Goal: Task Accomplishment & Management: Complete application form

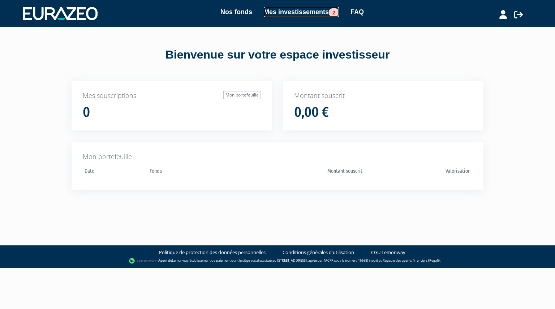
click at [294, 10] on link "Mes investissements 2" at bounding box center [301, 12] width 75 height 10
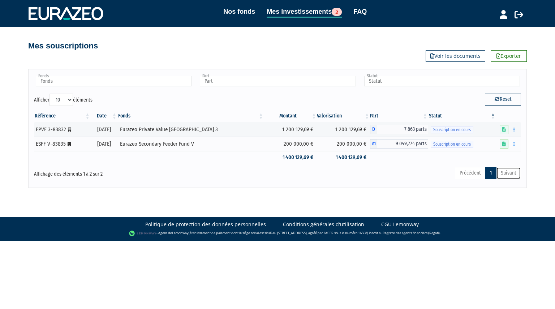
click at [510, 170] on link "Suivant" at bounding box center [508, 173] width 25 height 12
click at [449, 59] on link "Voir les documents" at bounding box center [456, 56] width 60 height 12
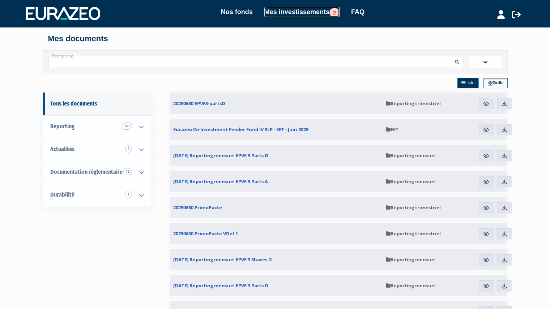
click at [324, 10] on link "Mes investissements 2" at bounding box center [301, 12] width 75 height 10
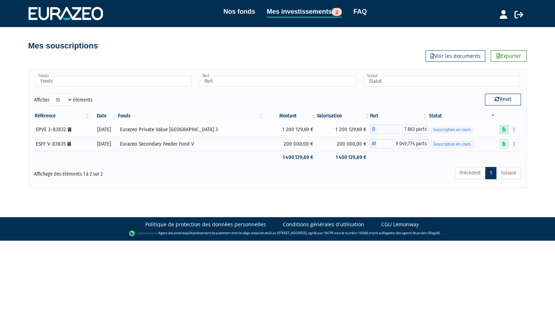
click at [505, 130] on icon at bounding box center [504, 129] width 4 height 5
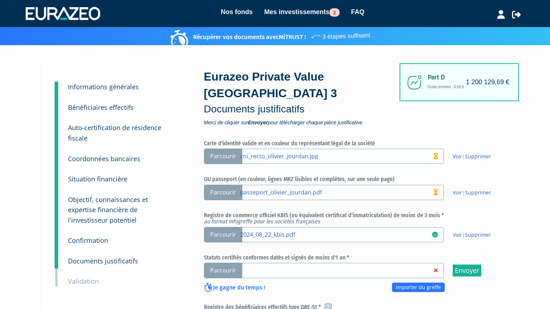
scroll to position [95, 0]
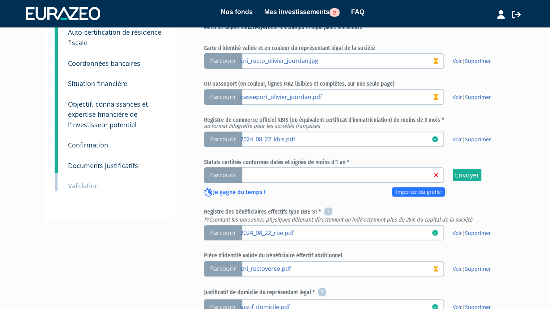
click at [227, 176] on span "Parcourir" at bounding box center [223, 175] width 38 height 16
click at [0, 0] on input "Parcourir" at bounding box center [0, 0] width 0 height 0
click at [215, 164] on h6 "Statuts certifiés conformes datés et signés de moins d'1 an *" at bounding box center [354, 162] width 300 height 7
click at [221, 174] on span "Parcourir" at bounding box center [223, 175] width 38 height 16
click at [0, 0] on input "Parcourir" at bounding box center [0, 0] width 0 height 0
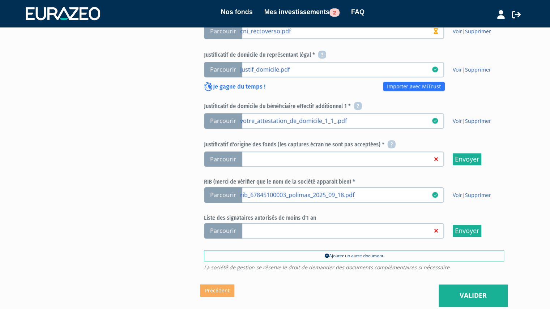
scroll to position [354, 0]
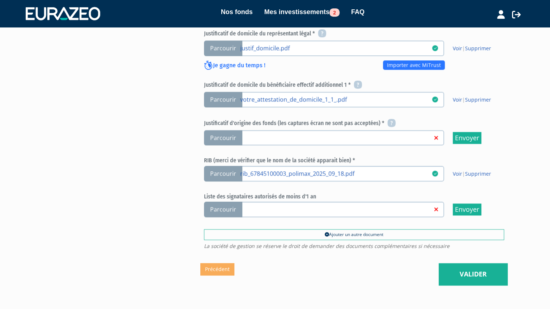
click at [229, 140] on span "Parcourir" at bounding box center [223, 138] width 38 height 16
click at [0, 0] on input "Parcourir" at bounding box center [0, 0] width 0 height 0
click at [223, 172] on span "Parcourir" at bounding box center [223, 174] width 38 height 16
click at [0, 0] on input "Parcourir rib_67845100003_polimax_2025_09_18.pdf" at bounding box center [0, 0] width 0 height 0
click at [217, 140] on span "Parcourir" at bounding box center [223, 138] width 38 height 16
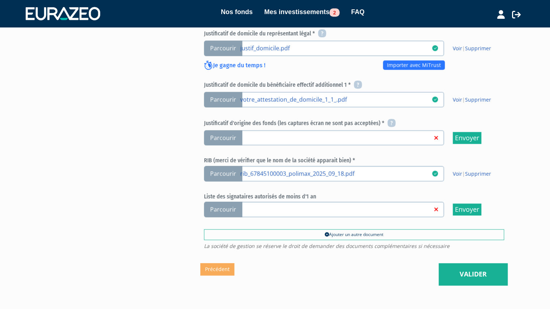
click at [0, 0] on input "Parcourir" at bounding box center [0, 0] width 0 height 0
click at [228, 131] on span "Parcourir" at bounding box center [223, 138] width 38 height 16
click at [0, 0] on input "Parcourir" at bounding box center [0, 0] width 0 height 0
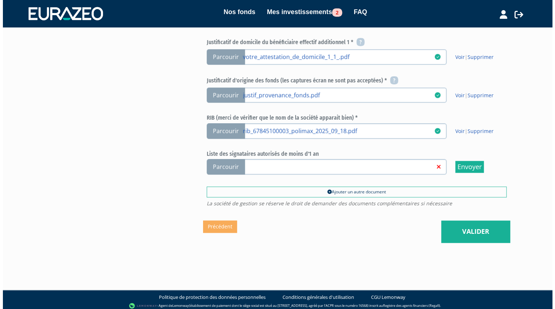
scroll to position [400, 0]
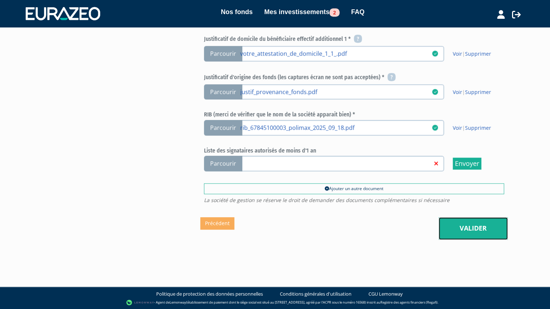
click at [487, 229] on link "Valider" at bounding box center [472, 228] width 69 height 22
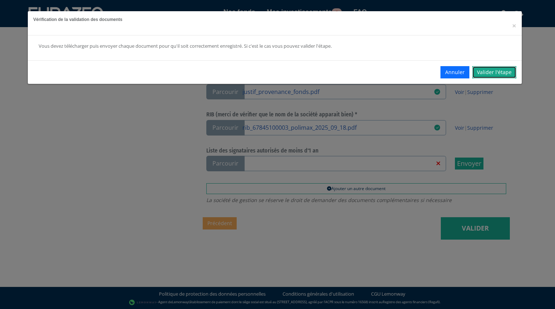
click at [495, 73] on link "Valider l'étape" at bounding box center [494, 72] width 44 height 12
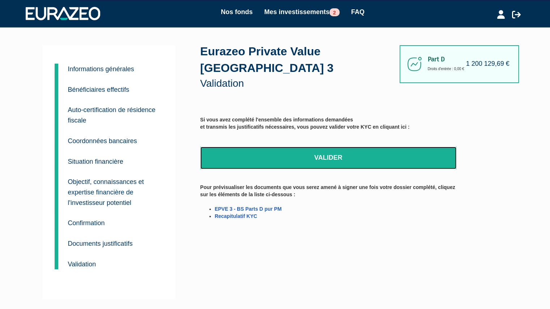
click at [308, 153] on link "Valider" at bounding box center [328, 158] width 256 height 22
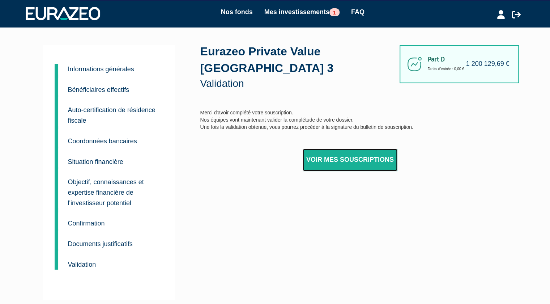
click at [335, 160] on link "Voir mes souscriptions" at bounding box center [350, 160] width 95 height 22
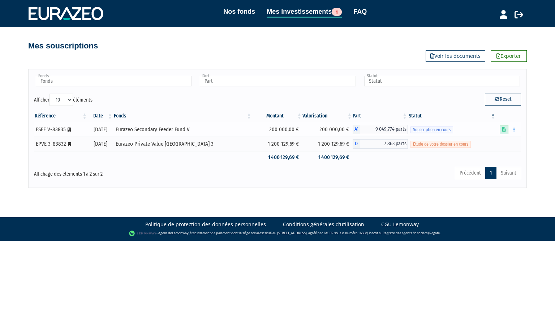
click at [503, 130] on icon at bounding box center [504, 129] width 4 height 5
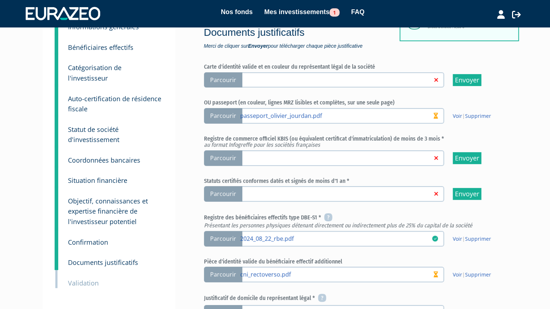
scroll to position [72, 0]
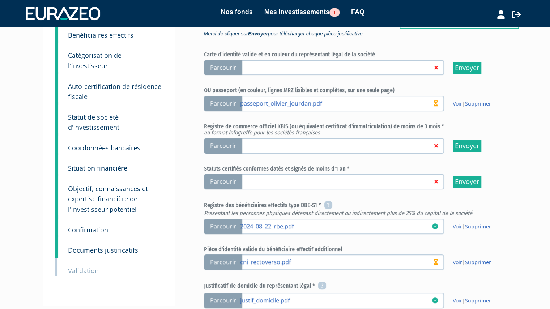
click at [215, 154] on span "Parcourir" at bounding box center [223, 146] width 38 height 16
click at [0, 0] on input "Parcourir" at bounding box center [0, 0] width 0 height 0
click at [231, 189] on span "Parcourir" at bounding box center [223, 182] width 38 height 16
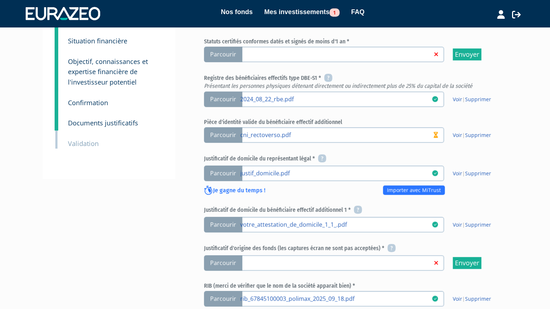
scroll to position [200, 0]
click at [234, 62] on span "Parcourir" at bounding box center [223, 54] width 38 height 16
click at [0, 0] on input "Parcourir" at bounding box center [0, 0] width 0 height 0
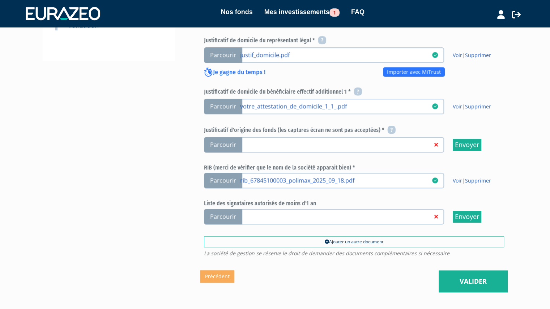
scroll to position [337, 0]
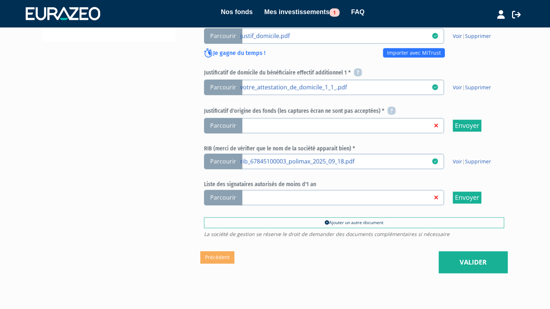
click at [220, 133] on span "Parcourir" at bounding box center [223, 126] width 38 height 16
click at [0, 0] on input "Parcourir" at bounding box center [0, 0] width 0 height 0
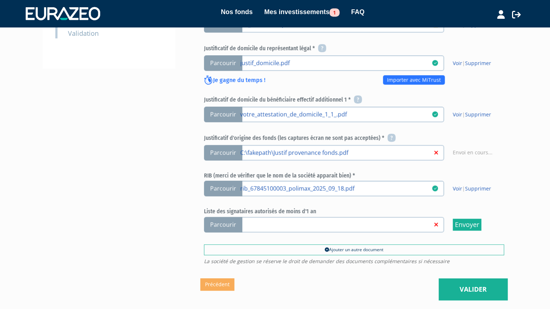
scroll to position [273, 0]
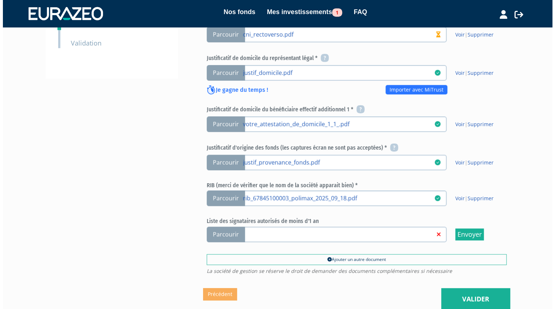
scroll to position [387, 0]
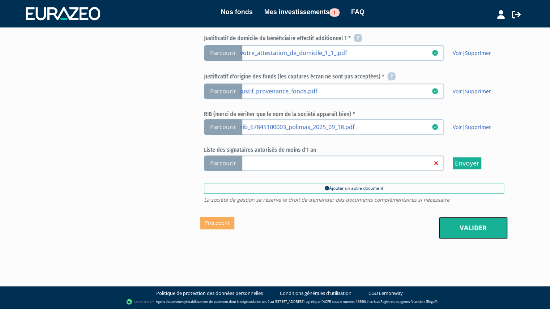
click at [466, 232] on link "Valider" at bounding box center [472, 228] width 69 height 22
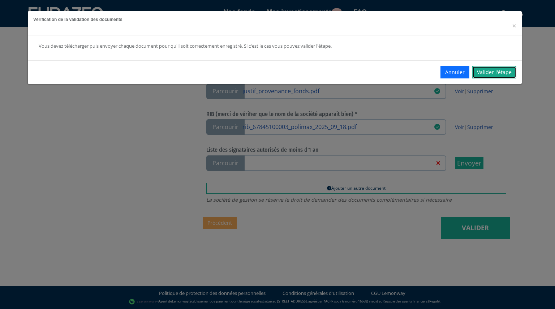
click at [496, 74] on link "Valider l'étape" at bounding box center [494, 72] width 44 height 12
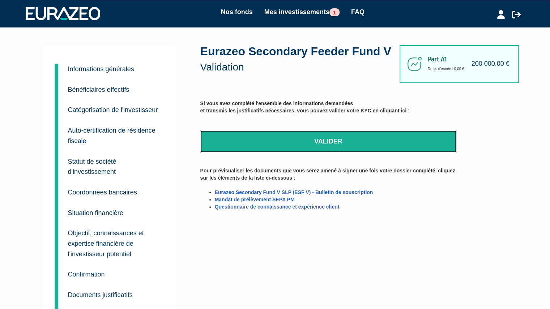
click at [311, 153] on link "Valider" at bounding box center [328, 141] width 256 height 22
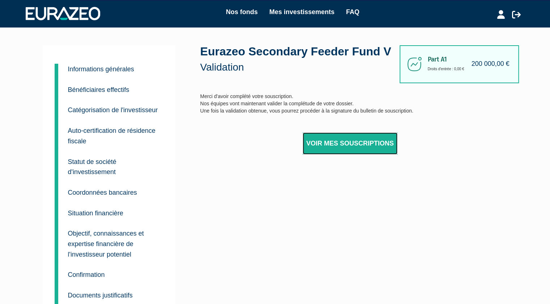
click at [360, 155] on link "Voir mes souscriptions" at bounding box center [350, 143] width 95 height 22
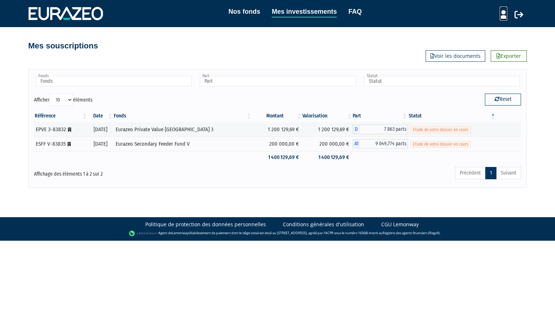
click at [504, 17] on icon at bounding box center [504, 14] width 8 height 9
click at [490, 30] on link "Mon profil" at bounding box center [491, 30] width 58 height 10
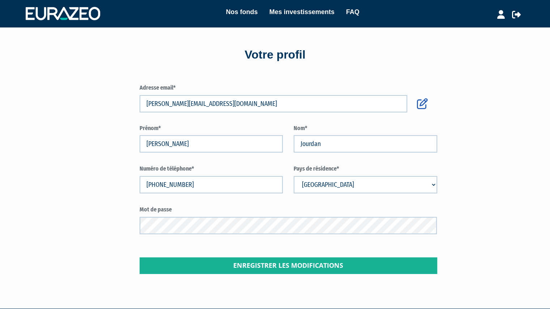
click at [230, 113] on form "Adresse email* [PERSON_NAME][EMAIL_ADDRESS][DOMAIN_NAME] Prénom* [PERSON_NAME]*…" at bounding box center [288, 179] width 297 height 190
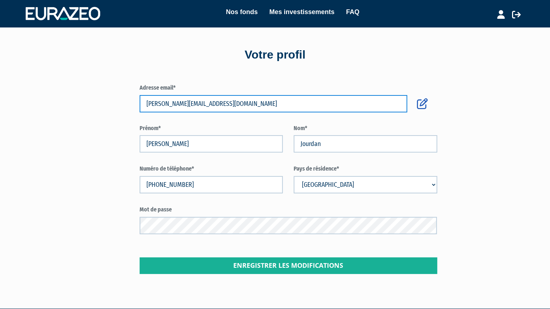
click at [224, 103] on input "[PERSON_NAME][EMAIL_ADDRESS][DOMAIN_NAME]" at bounding box center [274, 103] width 268 height 17
click at [206, 101] on input "o.jourdan@hellopret.fr" at bounding box center [274, 103] width 268 height 17
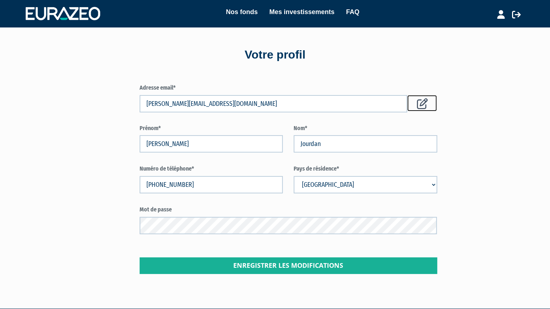
click at [424, 102] on icon at bounding box center [421, 103] width 11 height 11
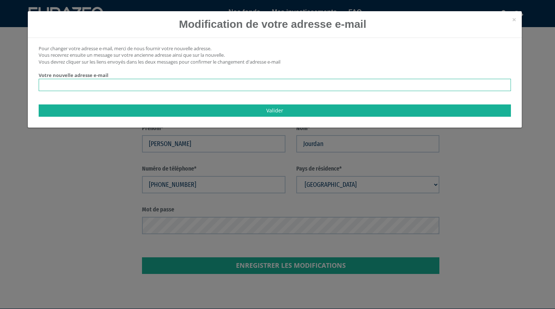
drag, startPoint x: 78, startPoint y: 85, endPoint x: 108, endPoint y: 81, distance: 30.6
click at [78, 85] on input "email" at bounding box center [275, 85] width 472 height 12
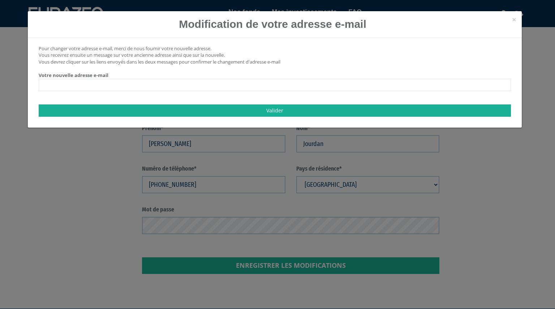
click at [512, 165] on div "× Modification de votre adresse e-mail Pour changer votre adresse e-mail, merci…" at bounding box center [277, 154] width 555 height 309
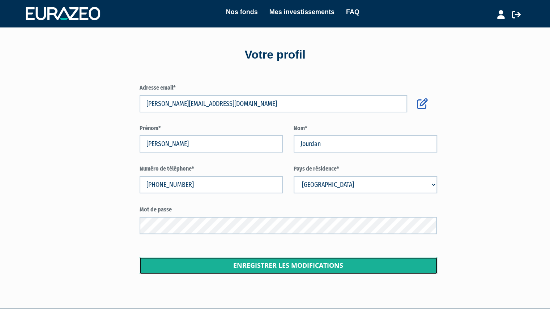
click at [270, 264] on button "Enregistrer les modifications" at bounding box center [288, 265] width 297 height 17
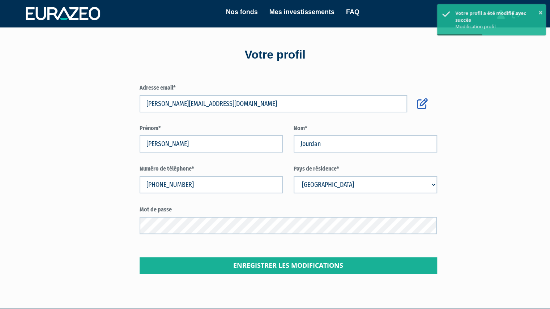
click at [103, 13] on div "Nos fonds Mes investissements FAQ" at bounding box center [285, 13] width 370 height 13
click at [99, 13] on img at bounding box center [63, 13] width 74 height 13
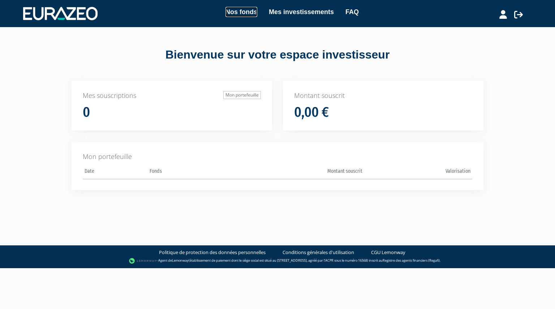
click at [255, 11] on link "Nos fonds" at bounding box center [242, 12] width 32 height 10
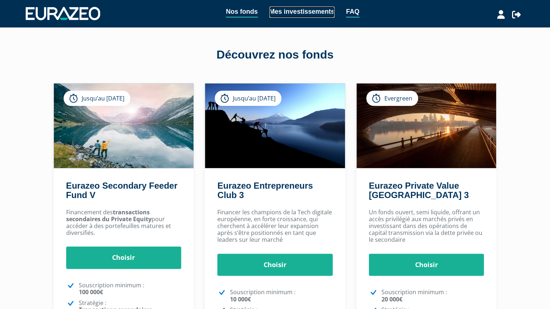
click at [285, 12] on link "Mes investissements" at bounding box center [301, 12] width 65 height 11
